Goal: Information Seeking & Learning: Learn about a topic

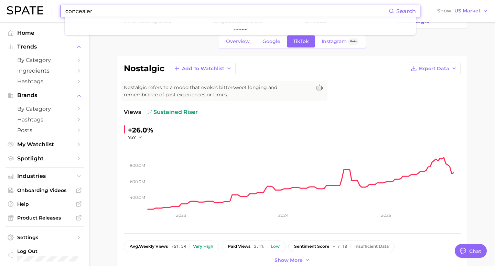
type input "concealer"
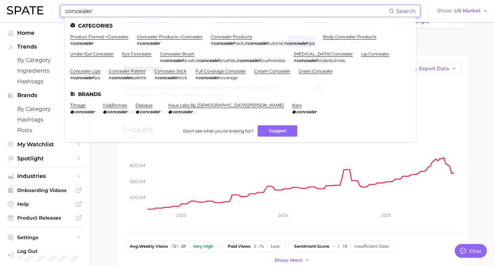
click at [119, 181] on div "nostalgic Add to Watchlist Export Data Nostalgic refers to a mood that evokes b…" at bounding box center [292, 164] width 350 height 216
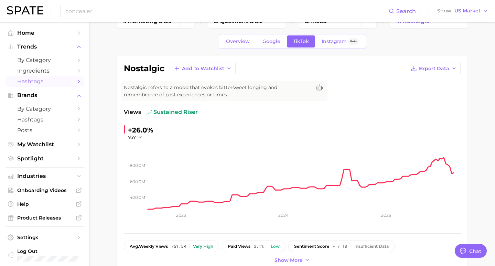
click at [29, 82] on span "Hashtags" at bounding box center [44, 81] width 55 height 7
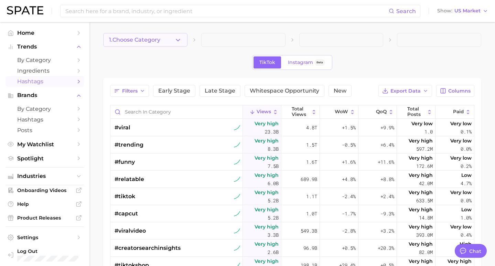
click at [175, 39] on icon "button" at bounding box center [177, 39] width 7 height 7
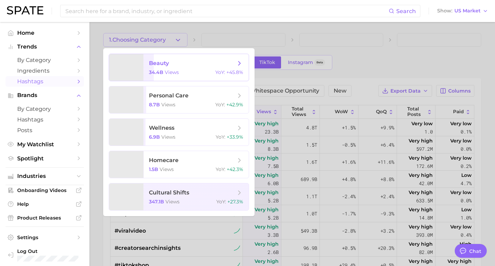
click at [158, 70] on span "34.4b" at bounding box center [156, 72] width 14 height 6
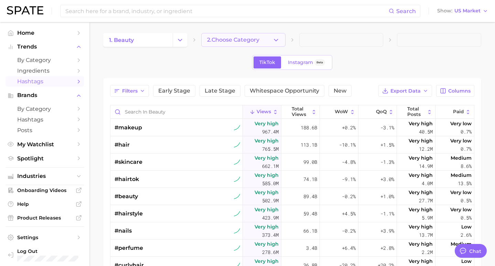
click at [277, 38] on icon "button" at bounding box center [275, 39] width 7 height 7
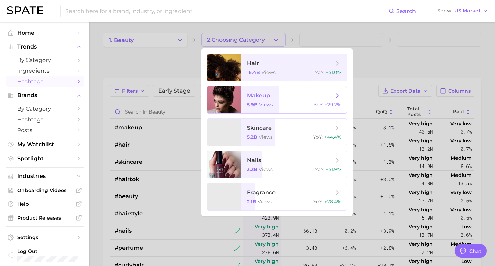
click at [270, 102] on span "views" at bounding box center [266, 104] width 14 height 6
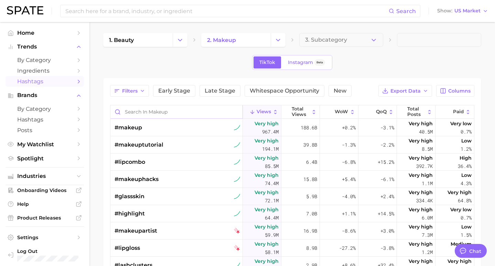
click at [140, 111] on input "Search in makeup" at bounding box center [176, 111] width 132 height 13
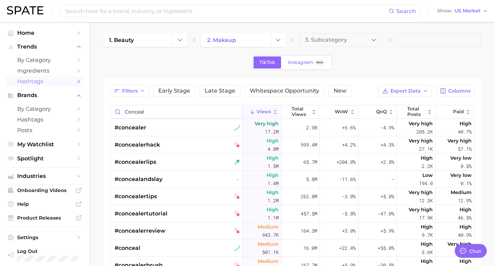
type input "conceal"
click at [156, 123] on div "#concealer" at bounding box center [178, 127] width 126 height 17
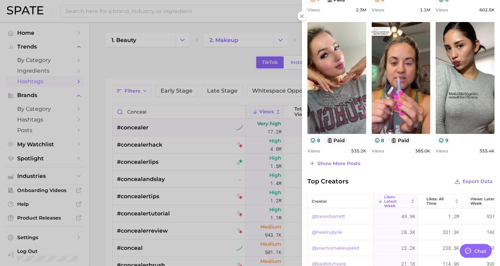
scroll to position [320, 0]
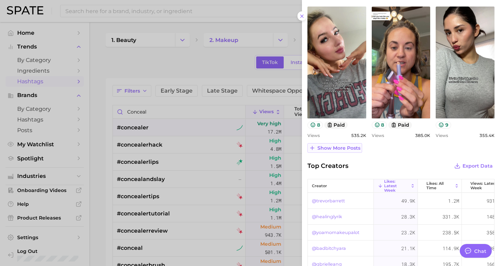
click at [335, 147] on span "Show more posts" at bounding box center [338, 148] width 43 height 6
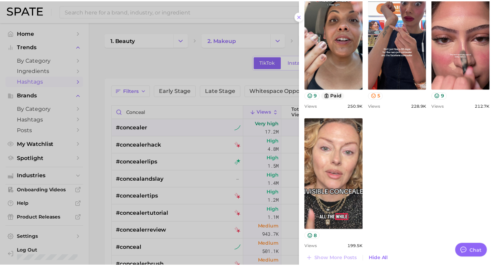
scroll to position [464, 0]
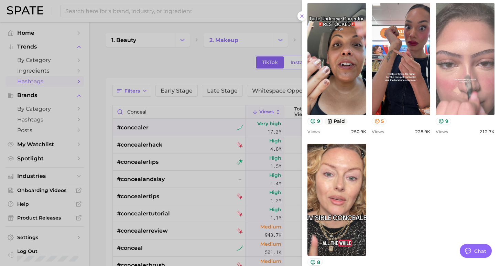
click at [467, 87] on link "view post on TikTok" at bounding box center [465, 59] width 59 height 112
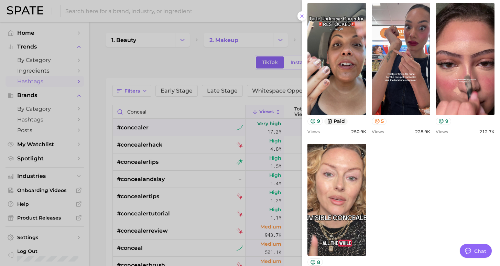
click at [189, 63] on div at bounding box center [250, 133] width 500 height 266
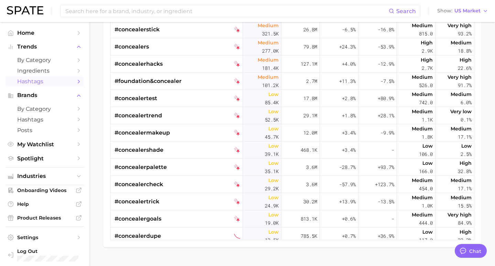
scroll to position [0, 0]
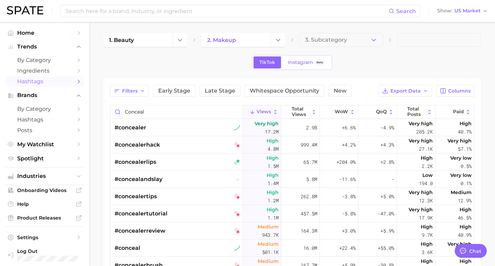
click at [168, 58] on div "TikTok Instagram Beta" at bounding box center [292, 62] width 378 height 15
